Goal: Information Seeking & Learning: Learn about a topic

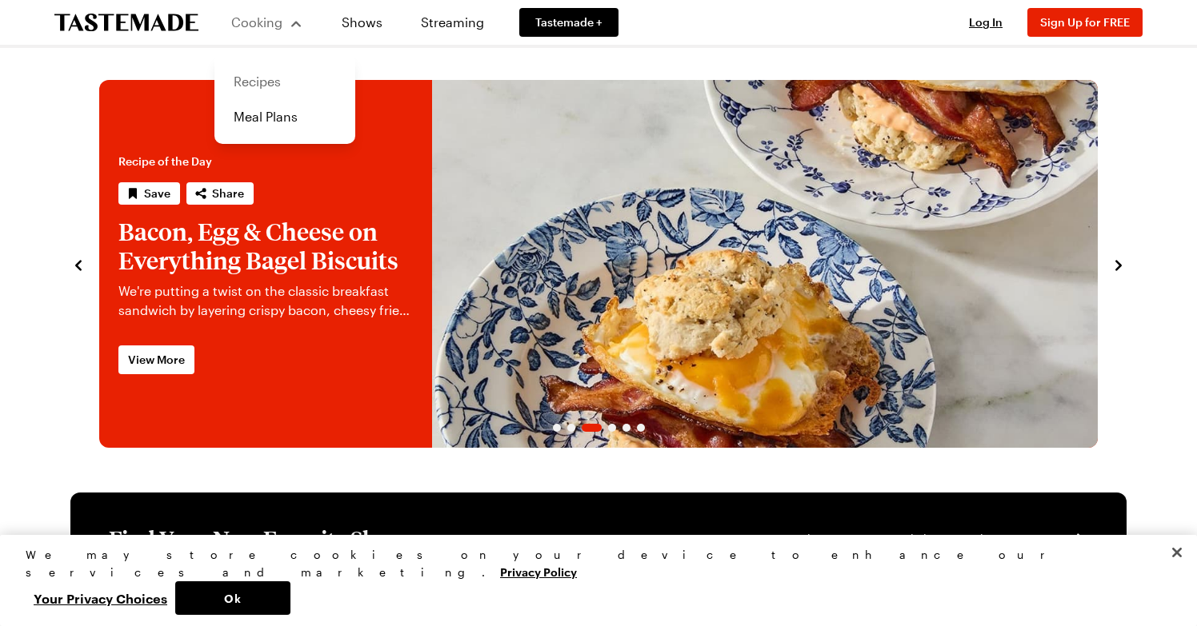
click at [258, 80] on link "Recipes" at bounding box center [285, 81] width 122 height 35
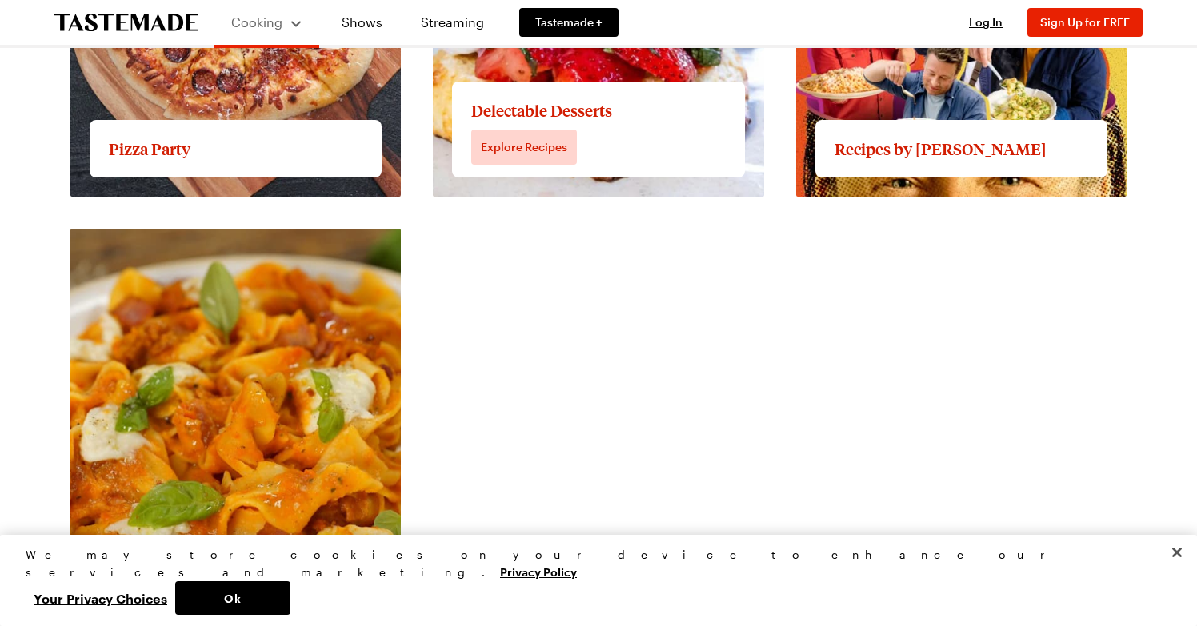
scroll to position [2766, 0]
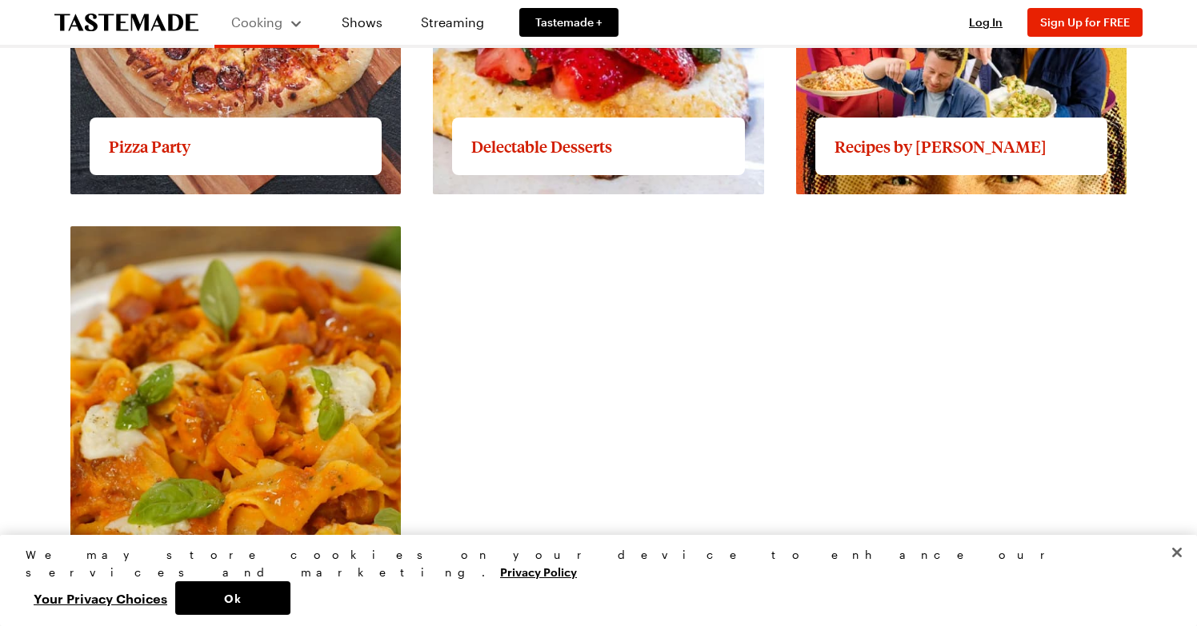
click at [1170, 570] on button "Close" at bounding box center [1176, 552] width 35 height 35
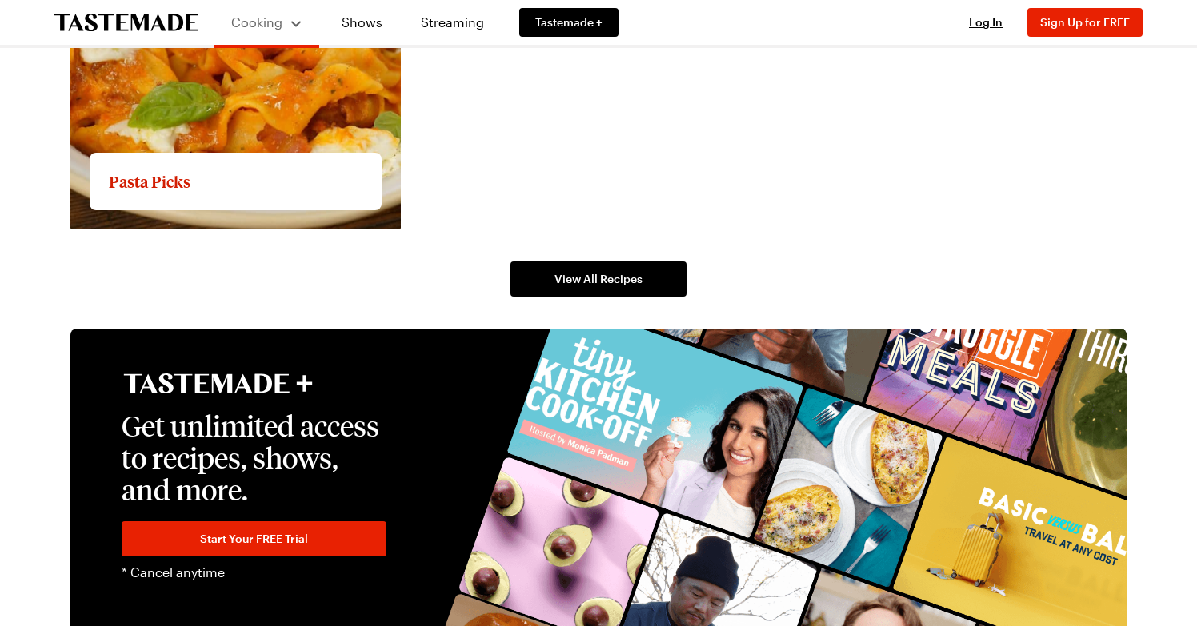
scroll to position [3142, 0]
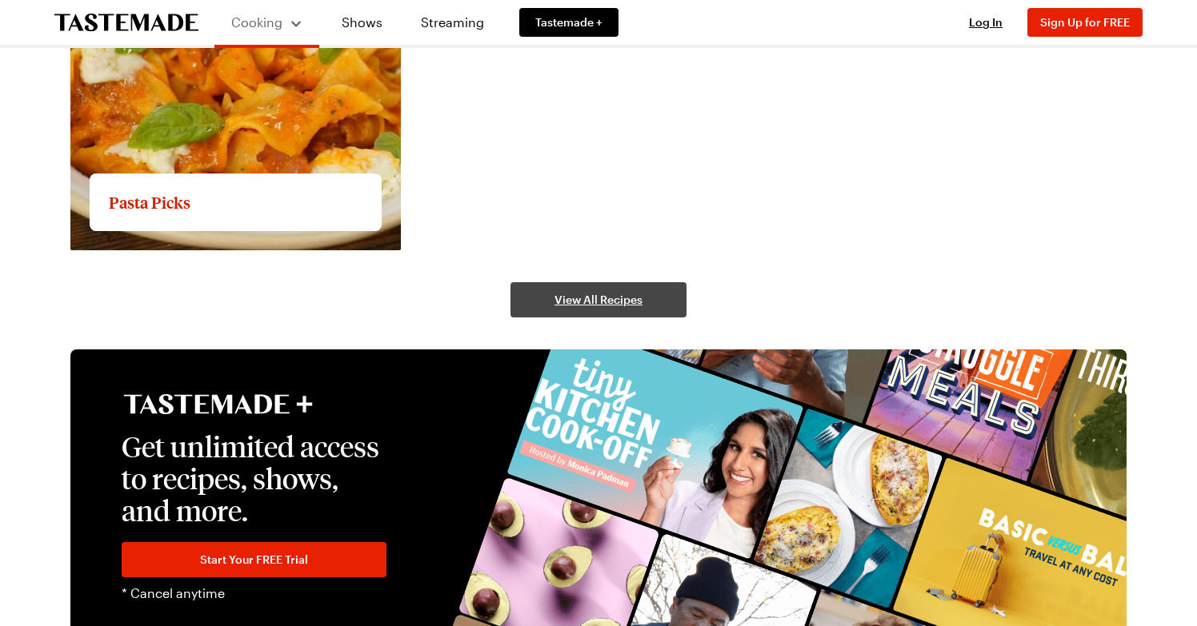
click at [606, 300] on span "View All Recipes" at bounding box center [598, 300] width 88 height 16
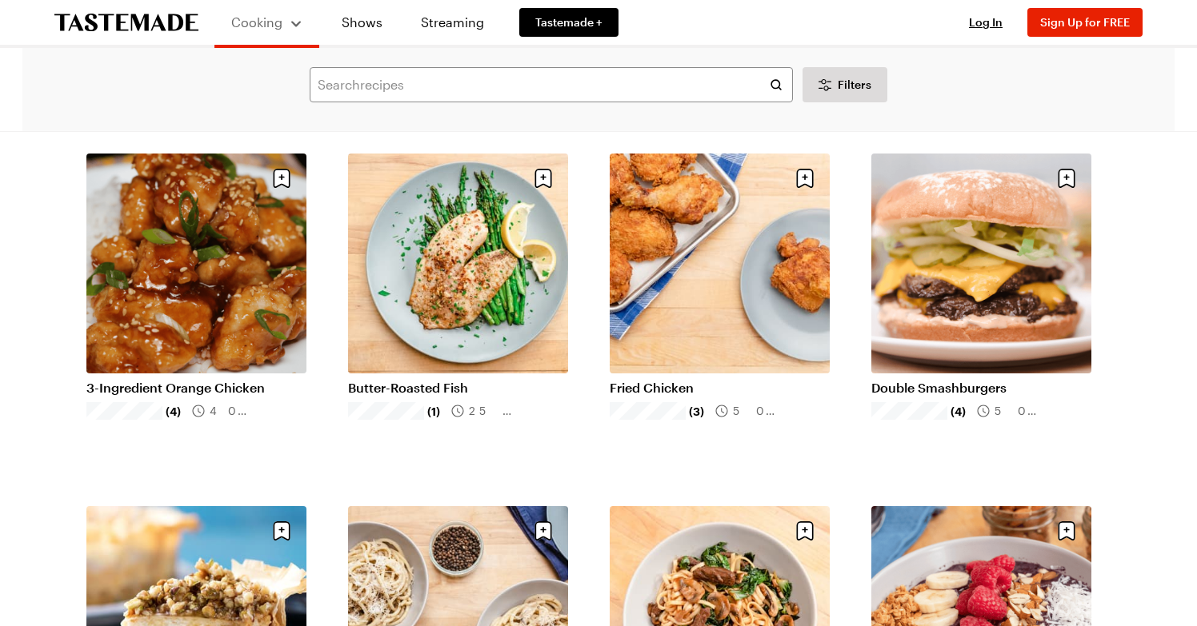
scroll to position [1517, 0]
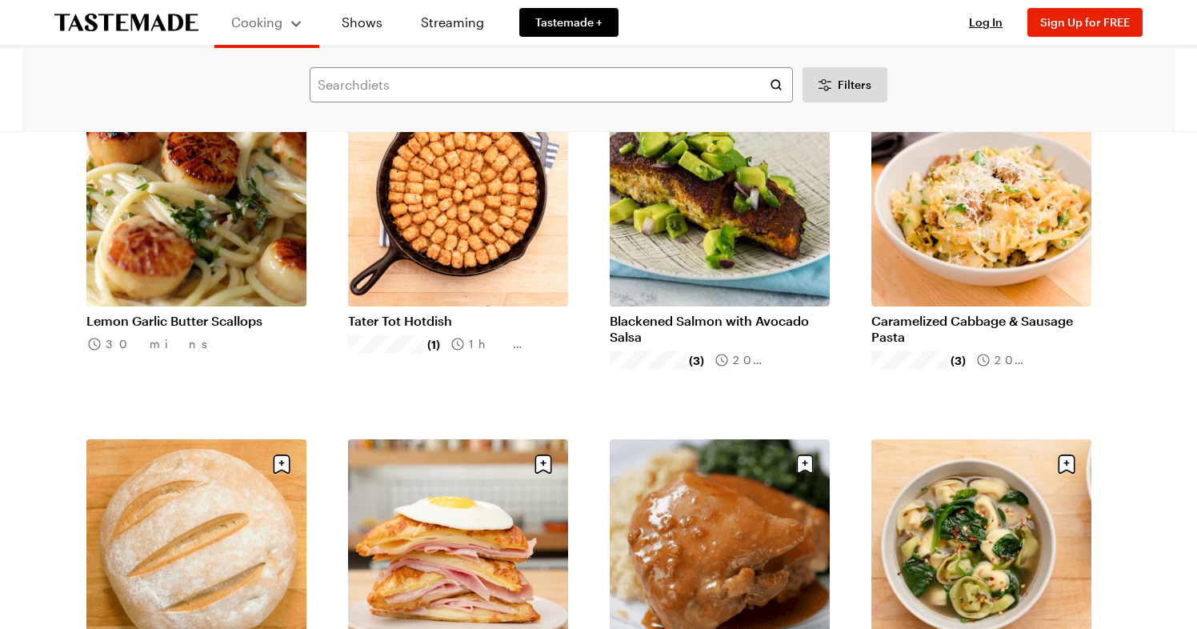
scroll to position [3688, 0]
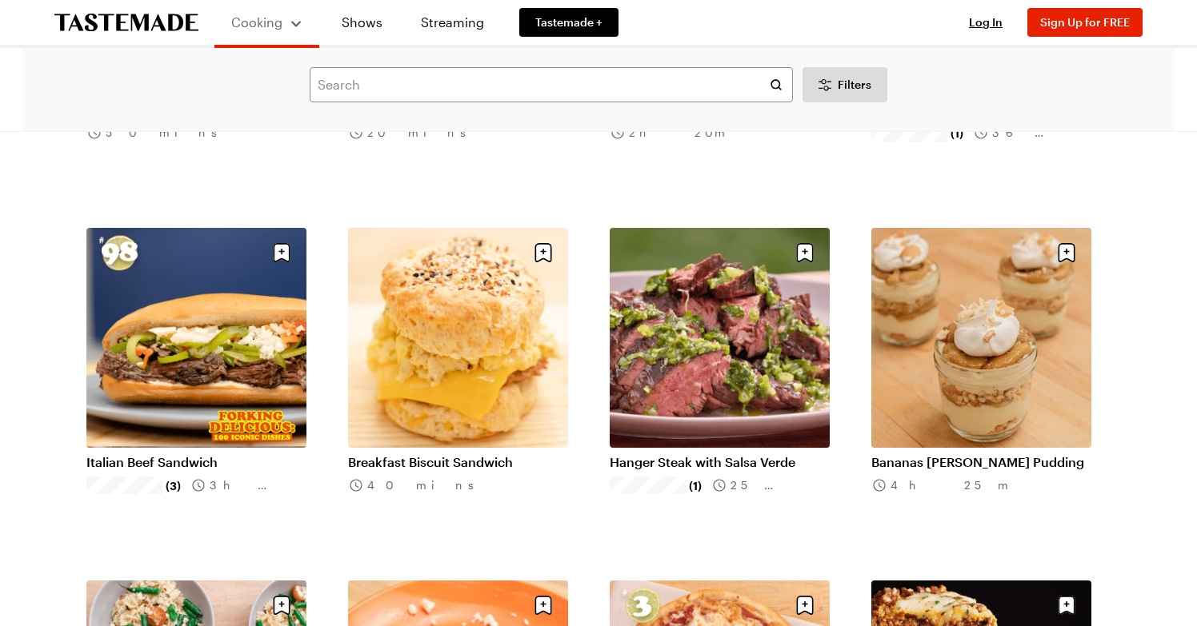
scroll to position [5662, 0]
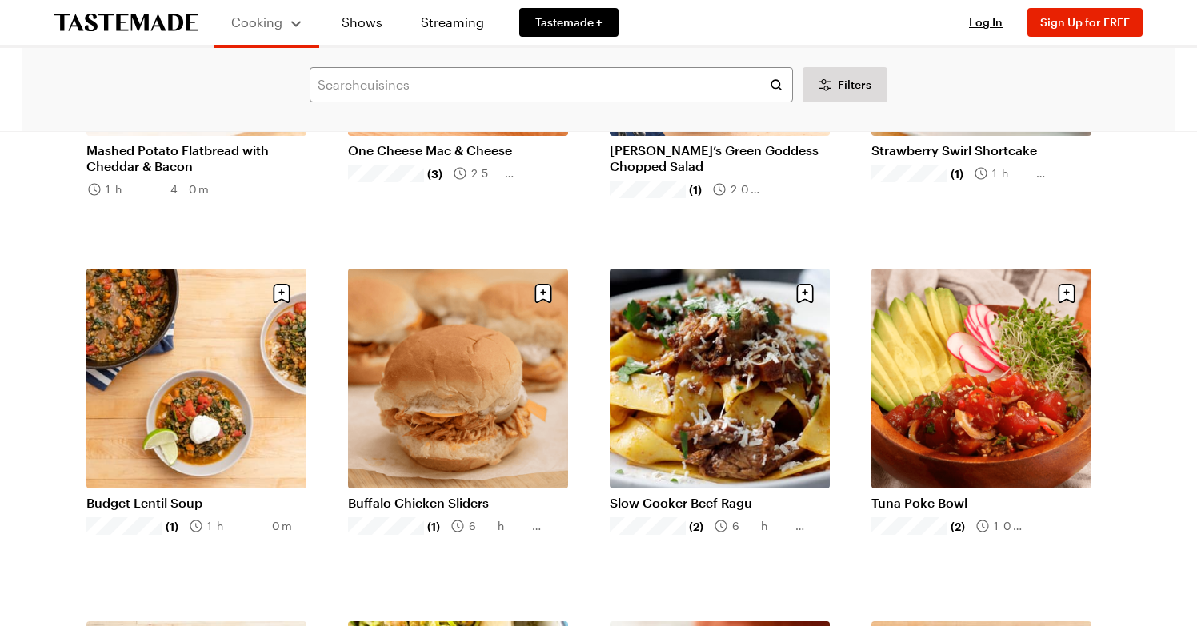
scroll to position [7876, 0]
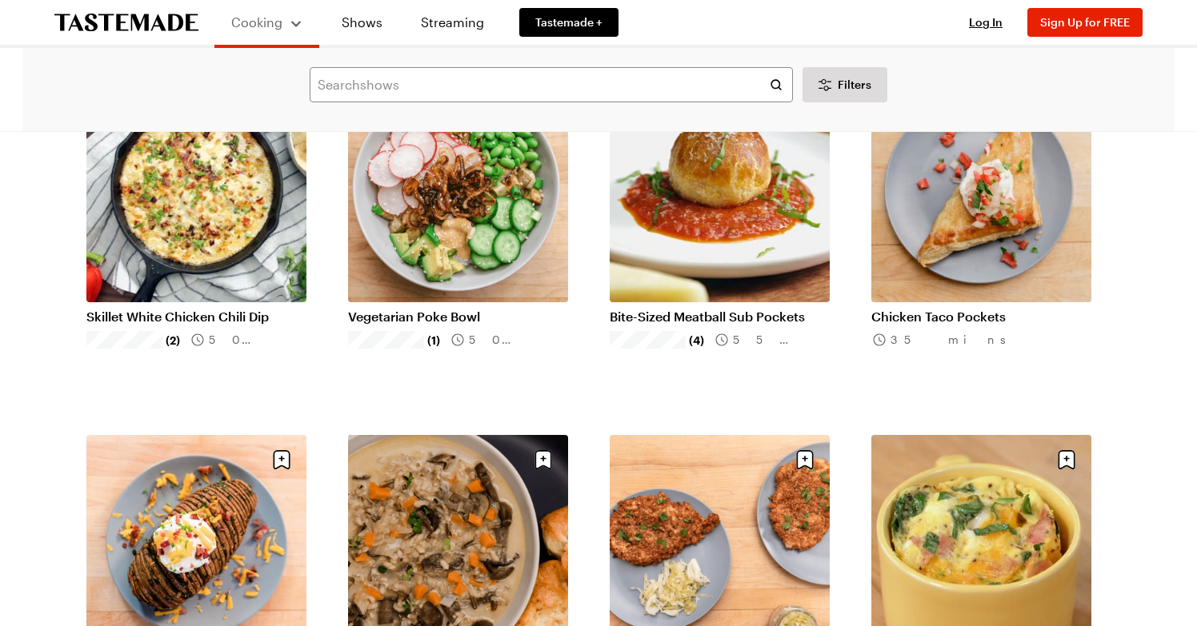
scroll to position [10049, 1]
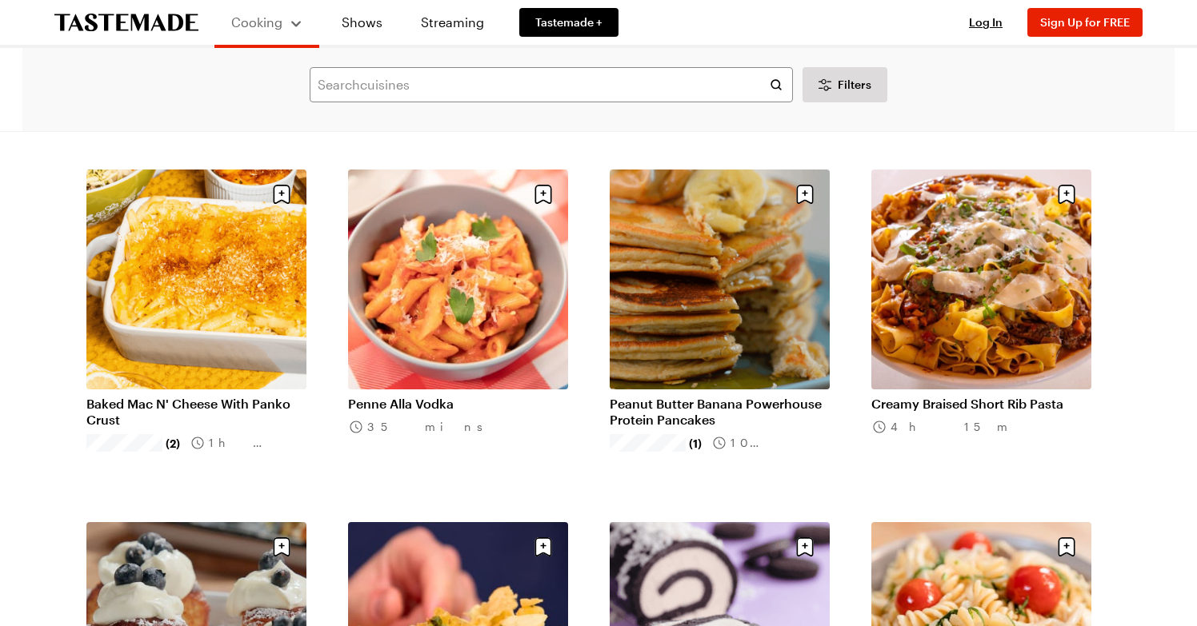
scroll to position [11726, 0]
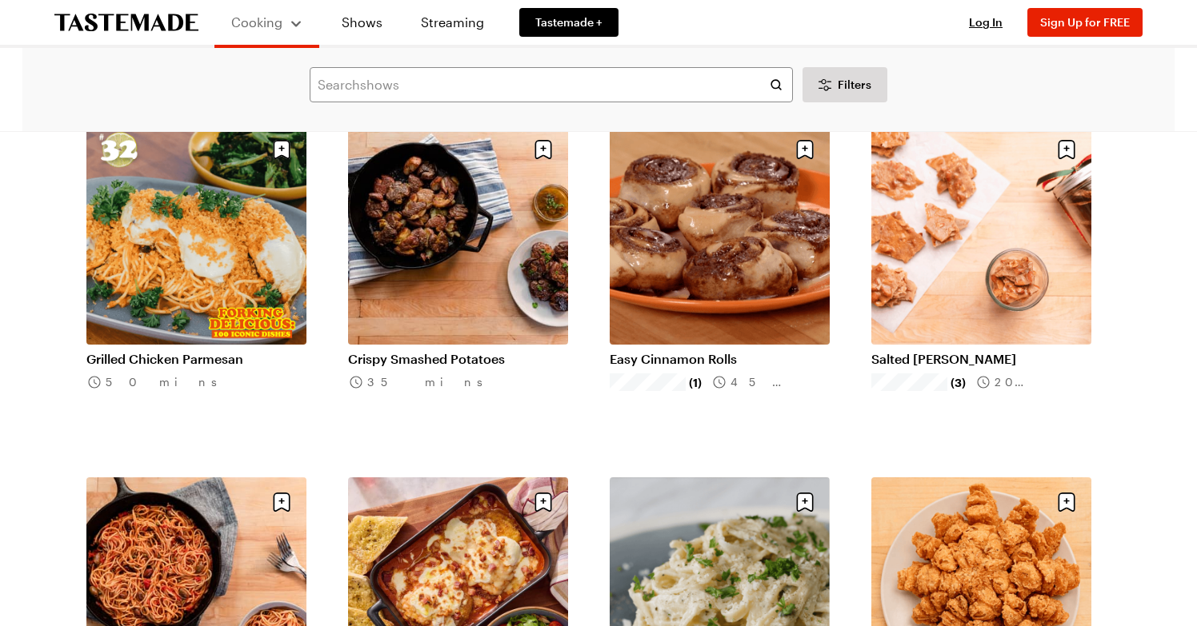
scroll to position [14231, 0]
click at [698, 362] on link "Easy Cinnamon Rolls" at bounding box center [720, 358] width 220 height 16
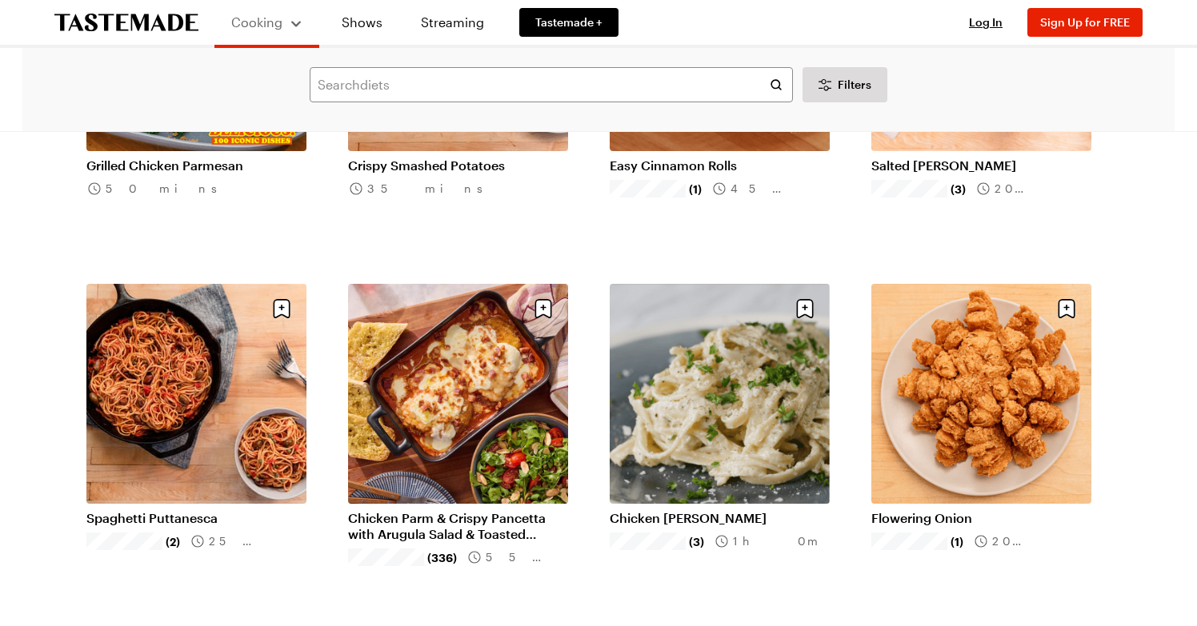
scroll to position [14497, 0]
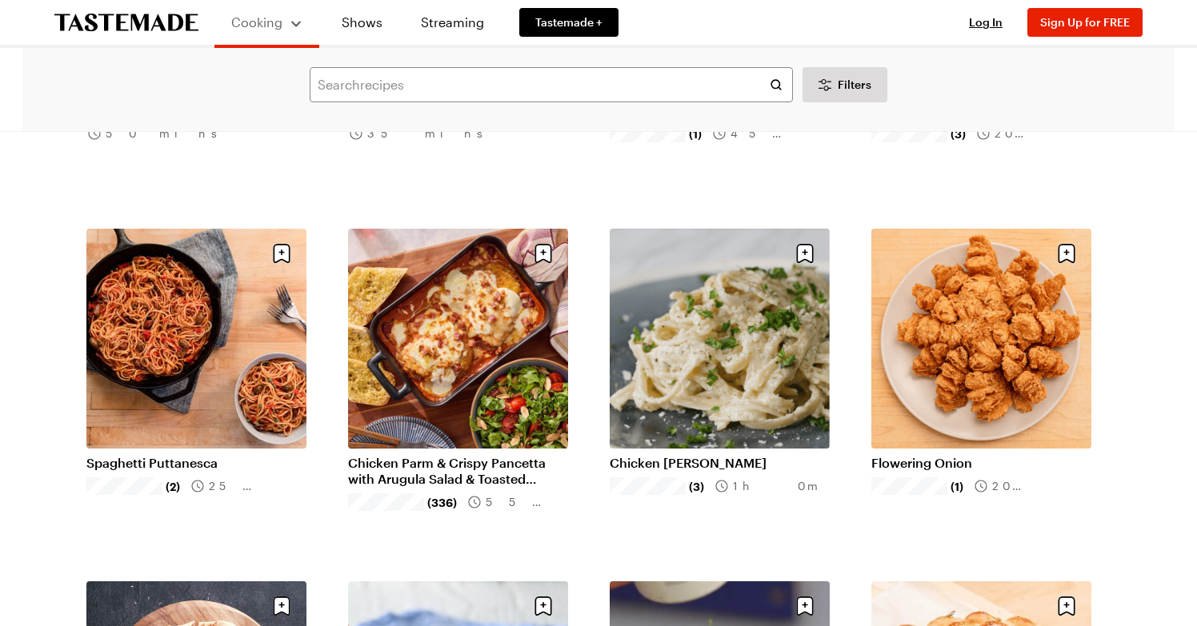
scroll to position [14535, 0]
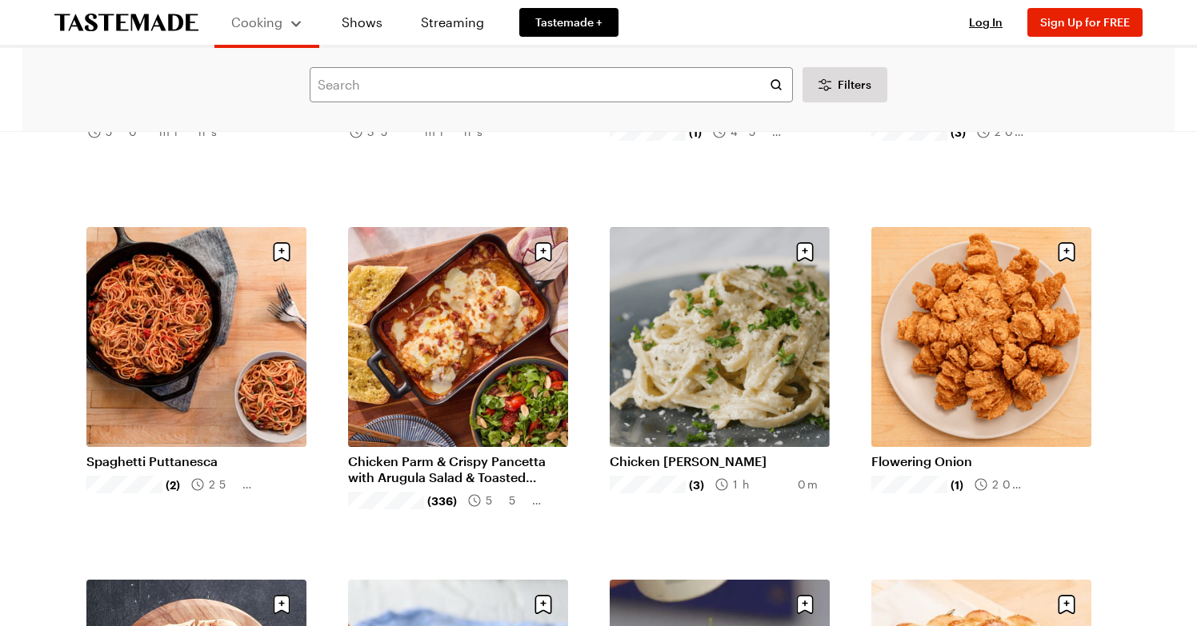
click at [930, 459] on link "Flowering Onion" at bounding box center [981, 462] width 220 height 16
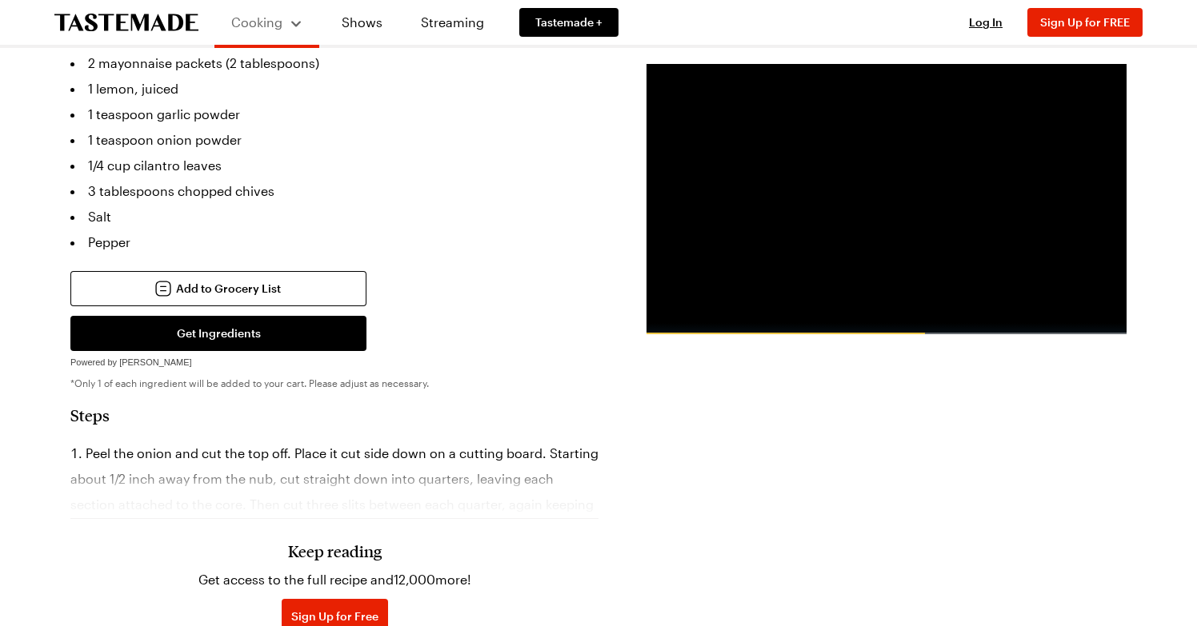
scroll to position [892, 0]
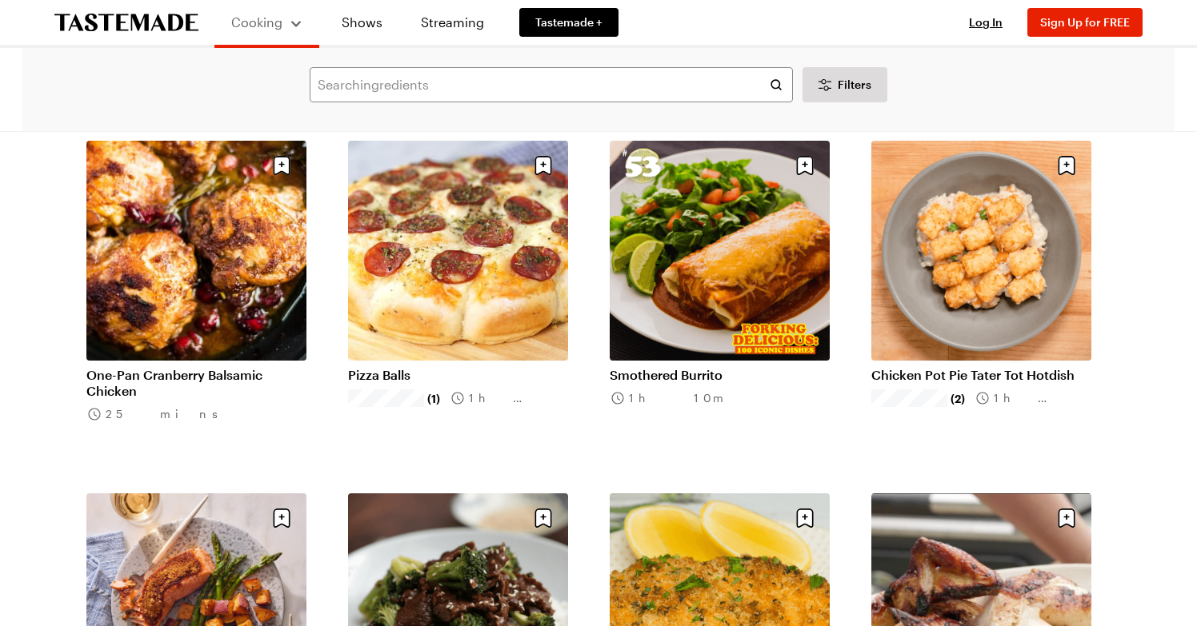
scroll to position [16037, 0]
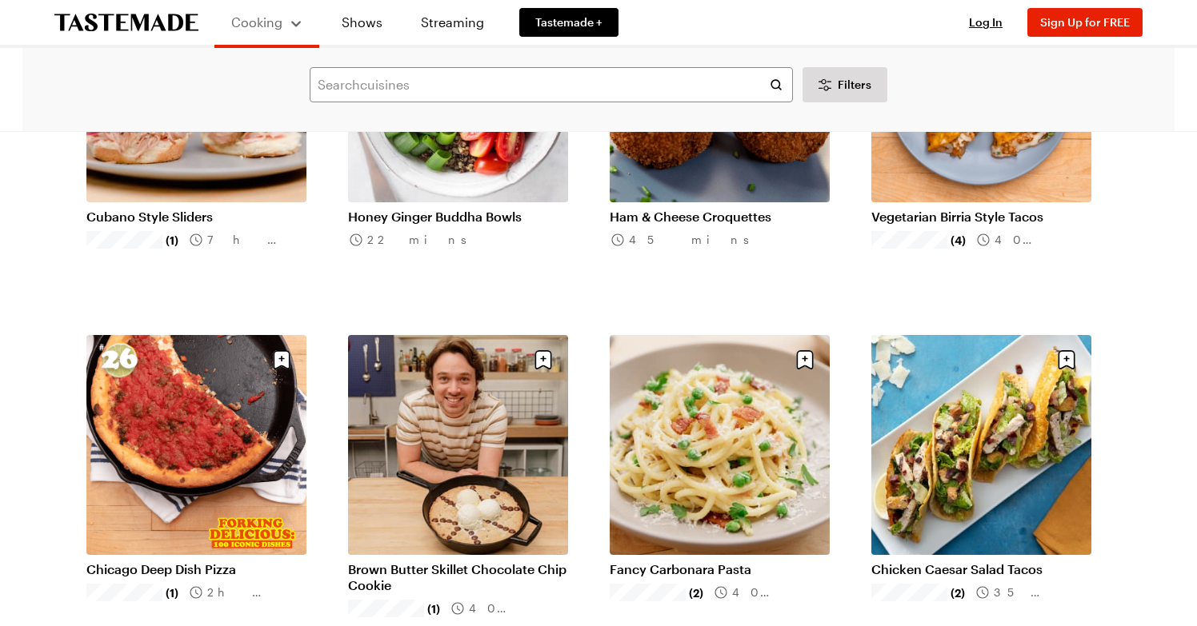
scroll to position [17963, 0]
